Goal: Information Seeking & Learning: Learn about a topic

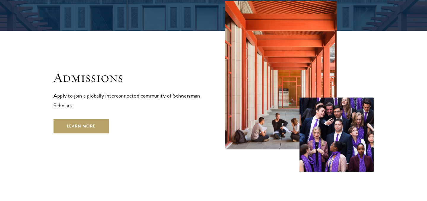
scroll to position [971, 0]
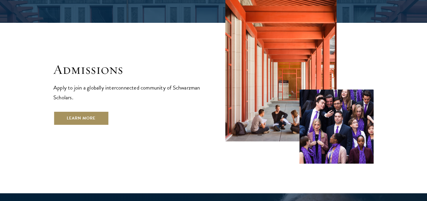
click at [83, 111] on link "Learn More" at bounding box center [80, 118] width 55 height 14
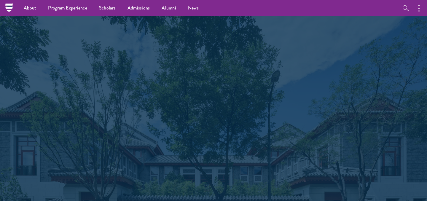
scroll to position [999, 0]
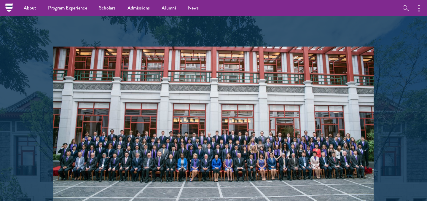
click at [213, 160] on img at bounding box center [213, 127] width 320 height 160
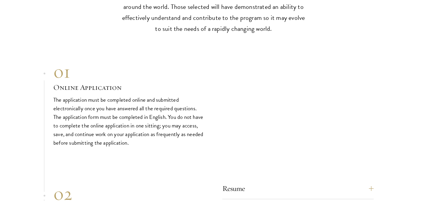
scroll to position [1722, 0]
